Goal: Information Seeking & Learning: Understand process/instructions

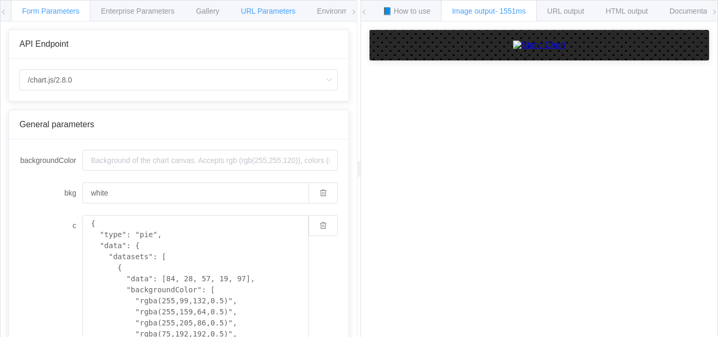
click at [244, 14] on span "URL Parameters" at bounding box center [268, 11] width 55 height 8
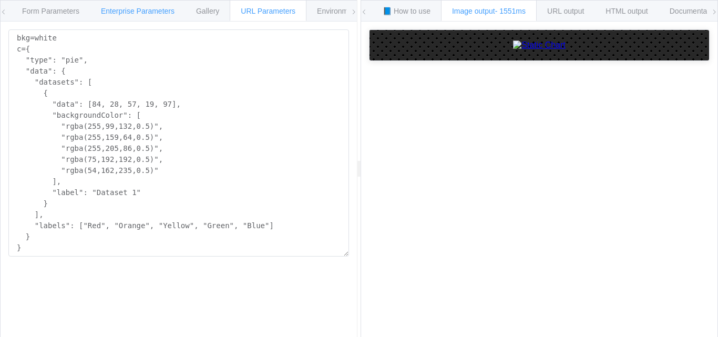
click at [178, 11] on div "Enterprise Parameters" at bounding box center [138, 10] width 96 height 21
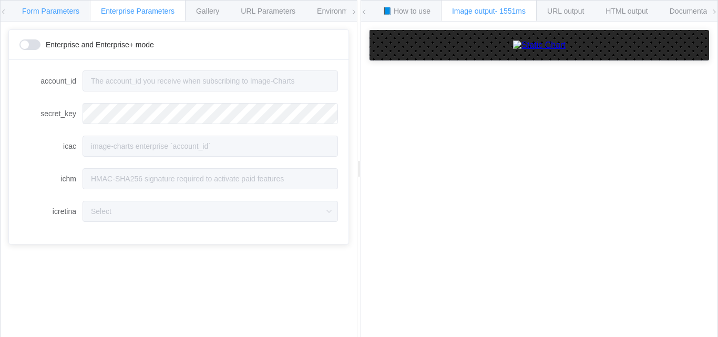
click at [34, 10] on span "Form Parameters" at bounding box center [50, 11] width 57 height 8
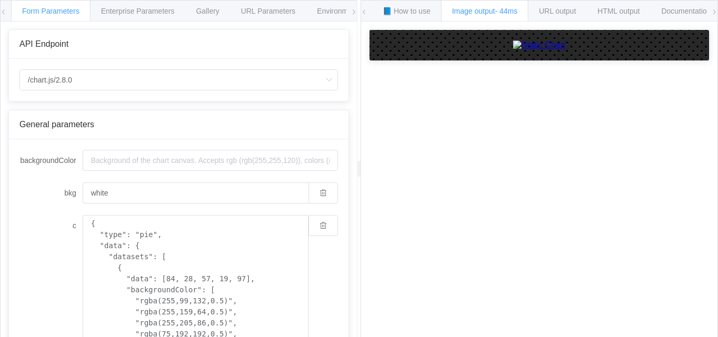
click at [354, 9] on icon at bounding box center [353, 12] width 6 height 6
click at [222, 8] on span "URL Parameters" at bounding box center [241, 11] width 55 height 8
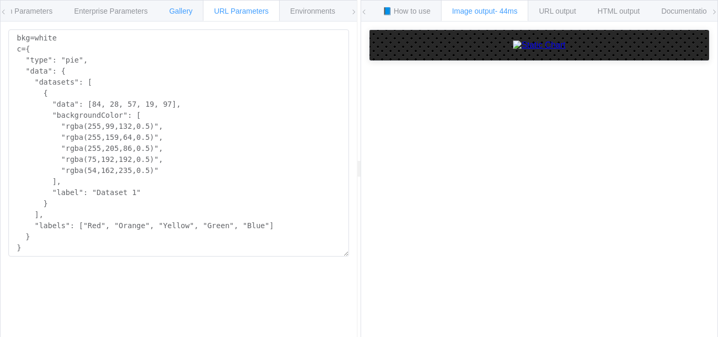
click at [177, 6] on div "Gallery" at bounding box center [180, 10] width 45 height 21
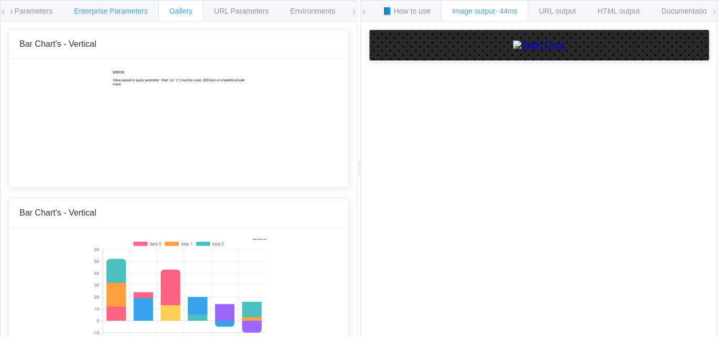
click at [109, 9] on span "Enterprise Parameters" at bounding box center [111, 11] width 74 height 8
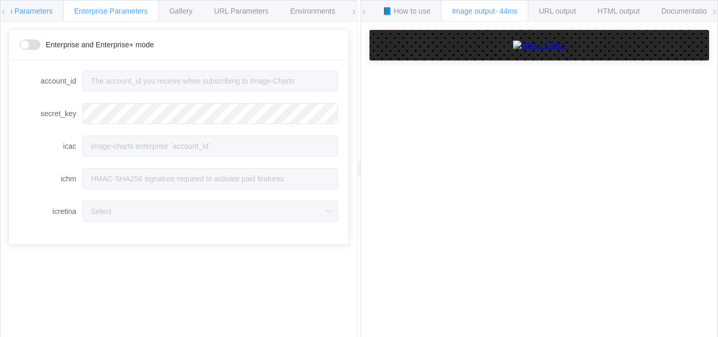
click at [29, 14] on span "Form Parameters" at bounding box center [23, 11] width 57 height 8
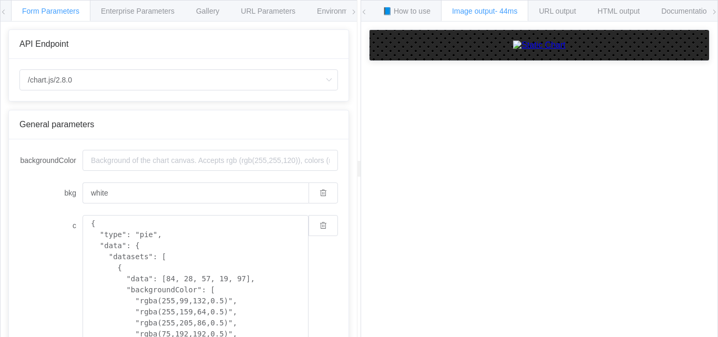
click at [9, 8] on div "Form Parameters Enterprise Parameters Gallery URL Parameters Environments" at bounding box center [179, 11] width 356 height 21
click at [7, 9] on div "Form Parameters Enterprise Parameters Gallery URL Parameters Environments" at bounding box center [179, 11] width 356 height 21
click at [6, 12] on icon at bounding box center [4, 12] width 6 height 6
click at [0, 15] on div "Form Parameters Enterprise Parameters Gallery URL Parameters Environments API E…" at bounding box center [178, 169] width 357 height 338
click at [8, 10] on div "Form Parameters Enterprise Parameters Gallery URL Parameters Environments" at bounding box center [179, 11] width 356 height 21
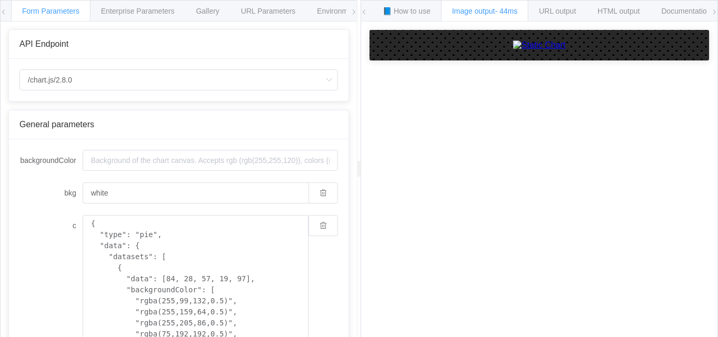
click at [3, 11] on icon at bounding box center [4, 12] width 6 height 6
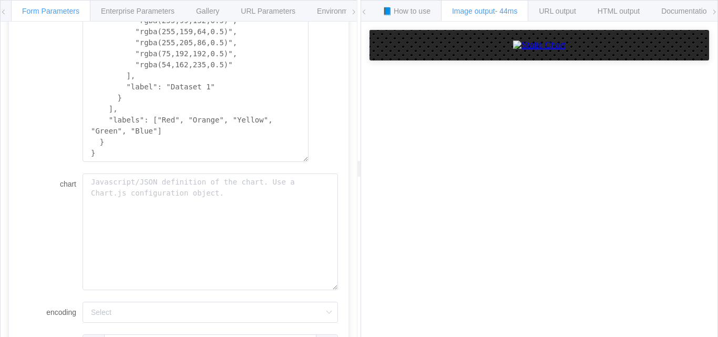
scroll to position [345, 0]
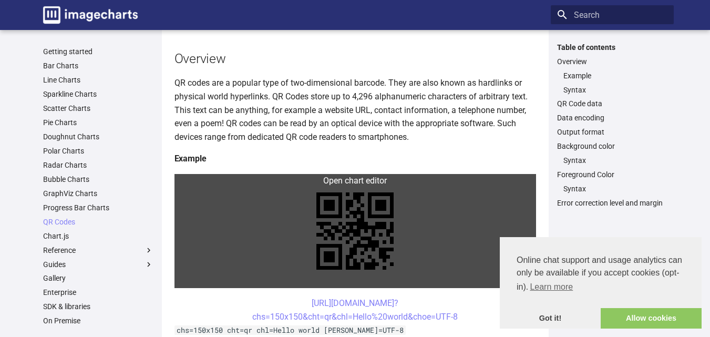
scroll to position [158, 0]
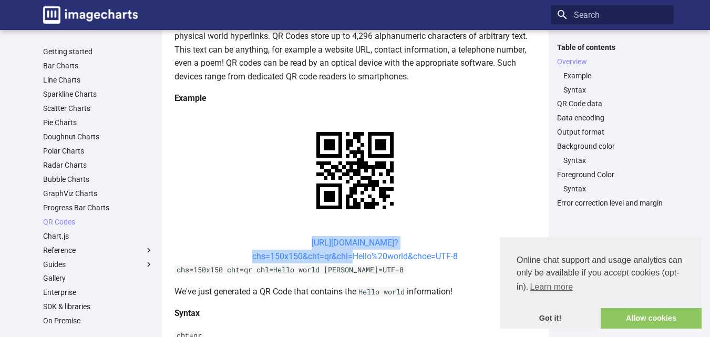
drag, startPoint x: 286, startPoint y: 242, endPoint x: 347, endPoint y: 257, distance: 62.7
click at [347, 257] on center "https://image-charts.com/chart? chs=150x150&cht=qr&chl=Hello%20world&choe=UTF-8" at bounding box center [354, 249] width 361 height 27
click at [267, 236] on center "https://image-charts.com/chart? chs=150x150&cht=qr&chl=Hello%20world&choe=UTF-8" at bounding box center [354, 249] width 361 height 27
drag, startPoint x: 287, startPoint y: 239, endPoint x: 352, endPoint y: 258, distance: 68.0
click at [352, 258] on center "https://image-charts.com/chart? chs=150x150&cht=qr&chl=Hello%20world&choe=UTF-8" at bounding box center [354, 249] width 361 height 27
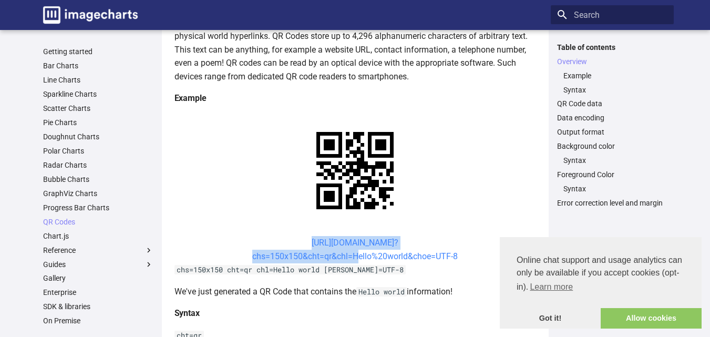
copy link "https://image-charts.com/chart? chs=150x150&cht=qr&chl="
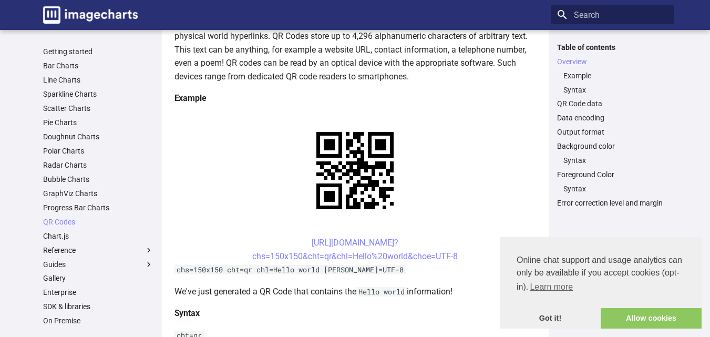
click at [481, 255] on center "https://image-charts.com/chart? chs=150x150&cht=qr&chl=Hello%20world&choe=UTF-8" at bounding box center [354, 249] width 361 height 27
click at [558, 318] on link "Got it!" at bounding box center [550, 318] width 101 height 21
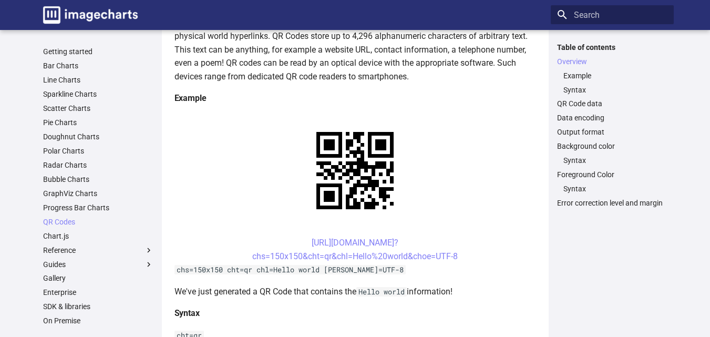
scroll to position [158, 0]
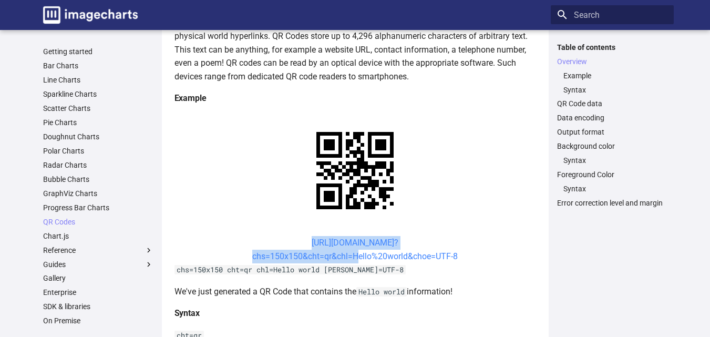
drag, startPoint x: 289, startPoint y: 234, endPoint x: 354, endPoint y: 260, distance: 69.4
copy link "[URL][DOMAIN_NAME]? chs=150x150&cht=qr&chl="
